Goal: Information Seeking & Learning: Find specific fact

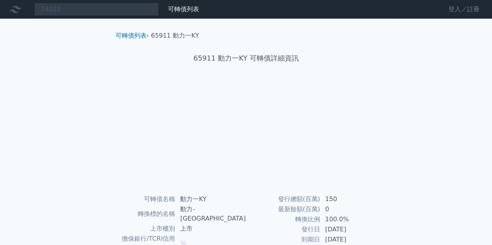
type input "74022"
click at [458, 10] on link "登入／註冊" at bounding box center [464, 9] width 44 height 12
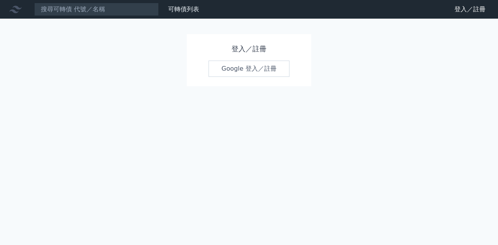
click at [243, 64] on link "Google 登入／註冊" at bounding box center [248, 69] width 81 height 16
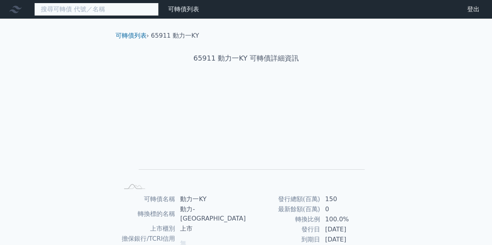
click at [114, 13] on input at bounding box center [96, 9] width 124 height 13
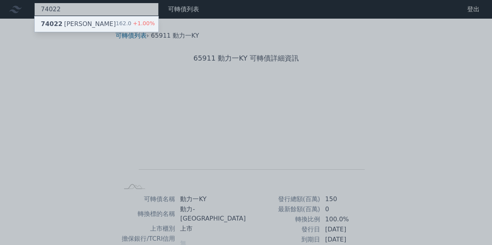
type input "74022"
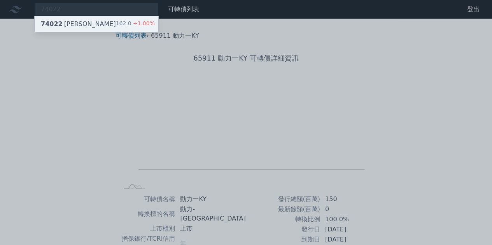
click at [95, 19] on div "74022 [PERSON_NAME]二 162.0 +1.00%" at bounding box center [97, 24] width 124 height 16
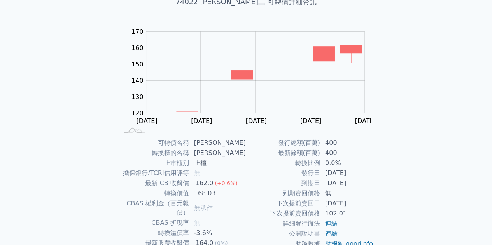
scroll to position [114, 0]
